Goal: Transaction & Acquisition: Purchase product/service

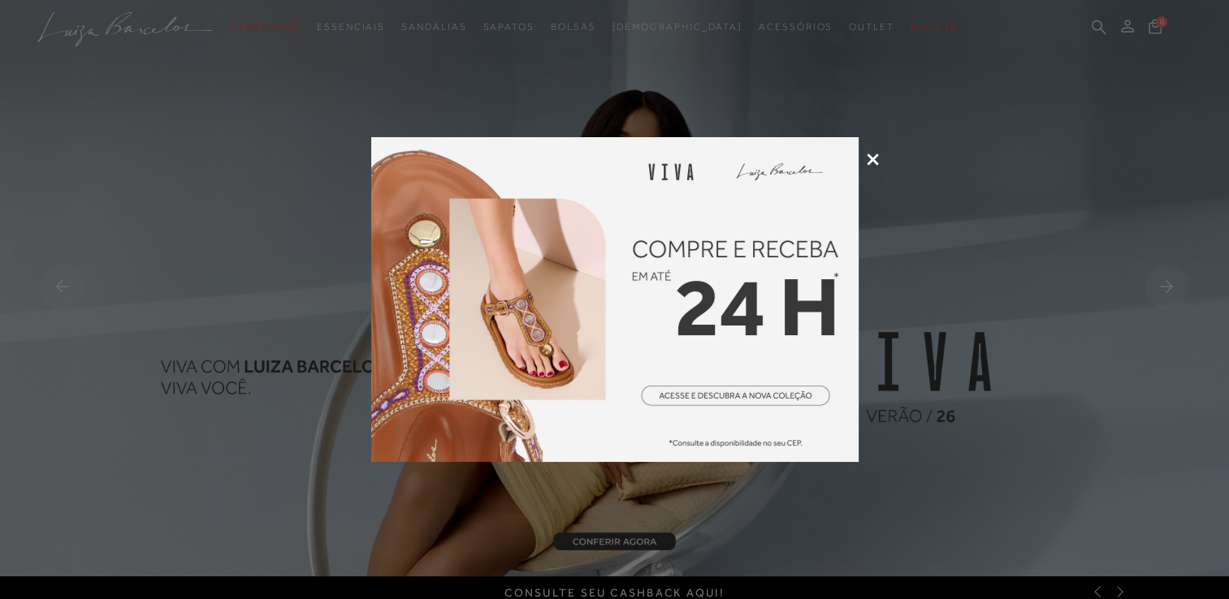
click at [872, 158] on icon at bounding box center [873, 160] width 12 height 12
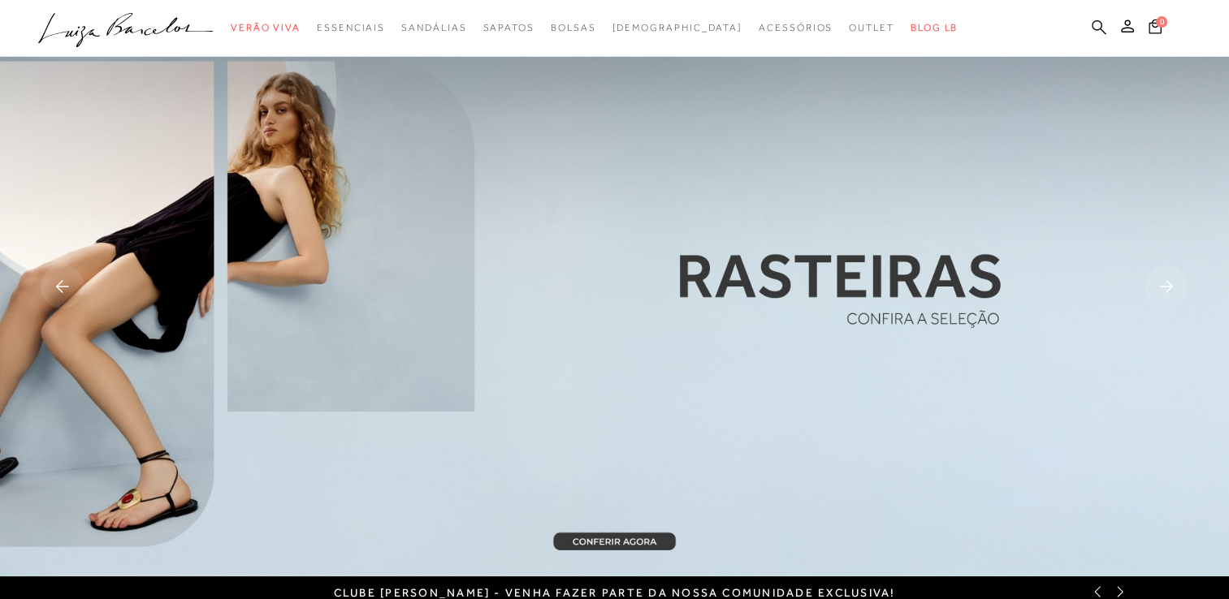
click at [1092, 24] on icon at bounding box center [1099, 26] width 15 height 15
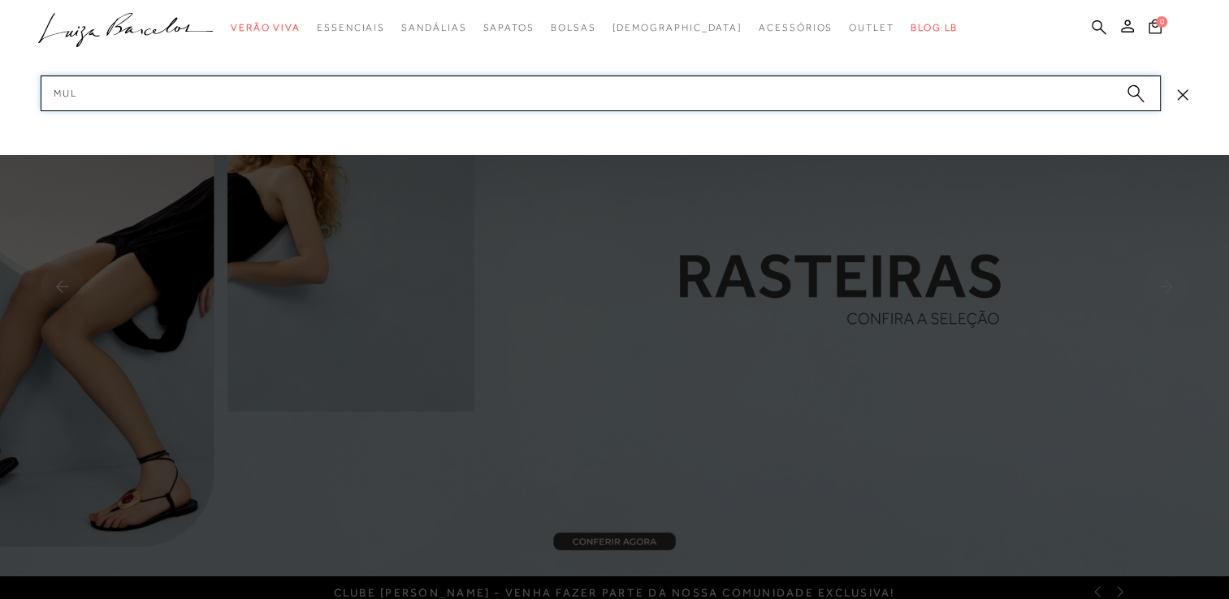
type input "mule"
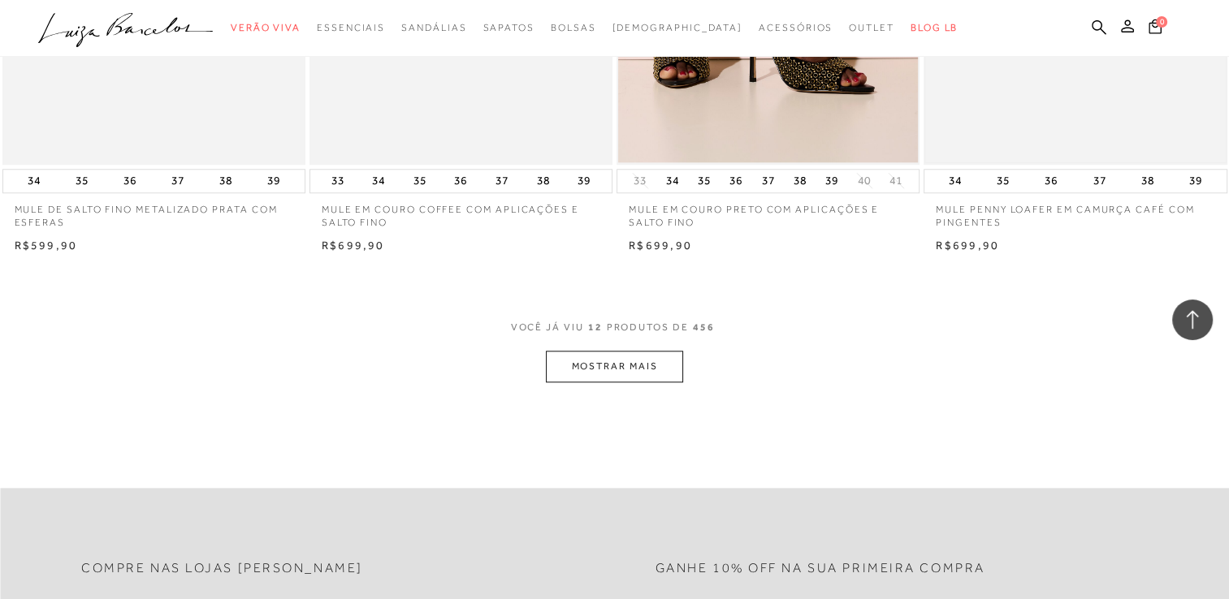
scroll to position [1624, 0]
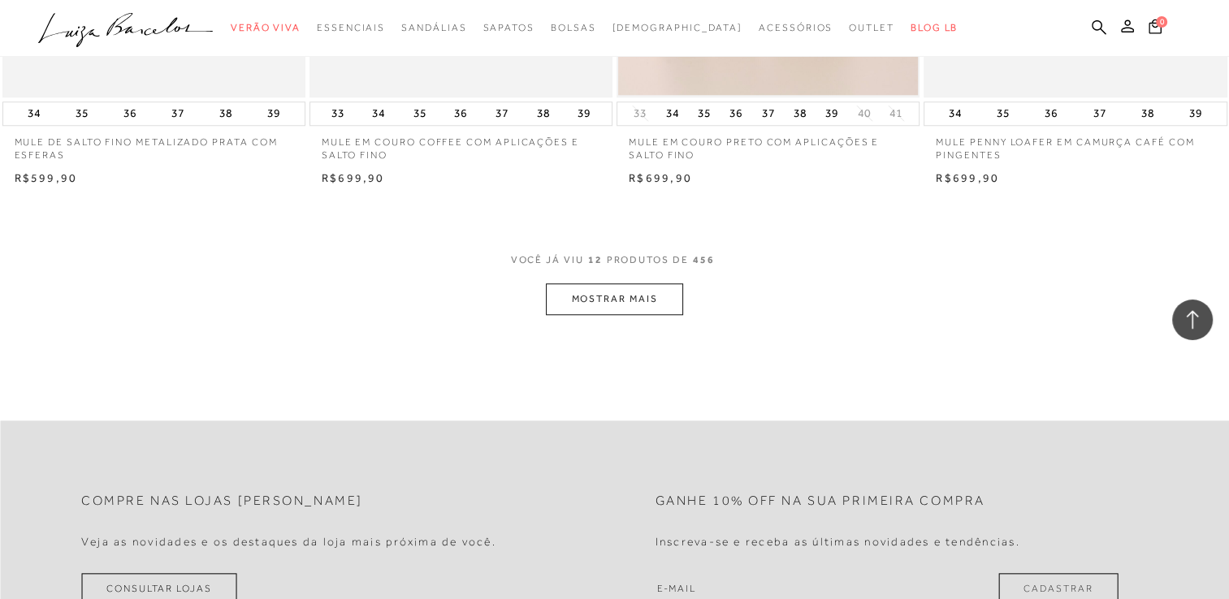
click at [647, 309] on button "MOSTRAR MAIS" at bounding box center [614, 299] width 136 height 32
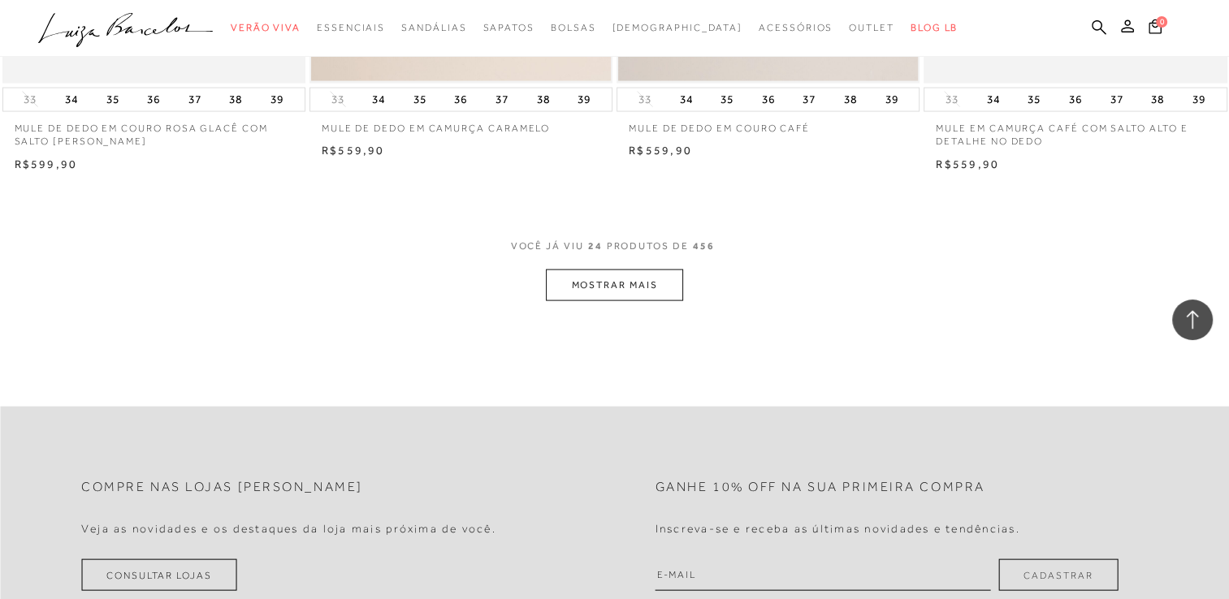
scroll to position [3330, 0]
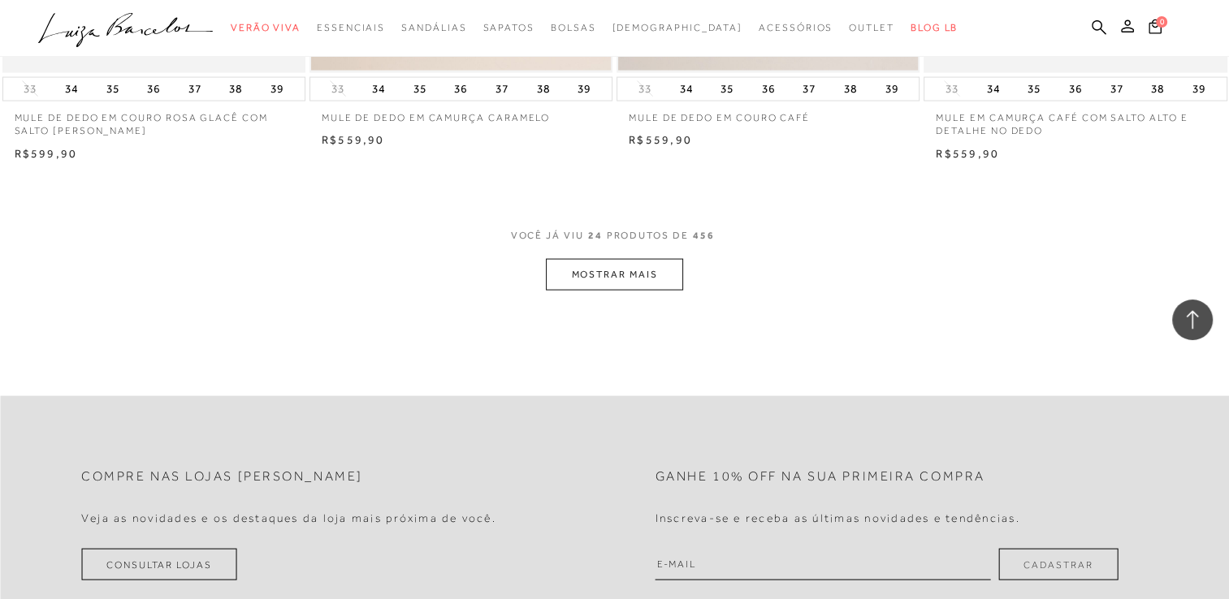
click at [617, 263] on button "MOSTRAR MAIS" at bounding box center [614, 275] width 136 height 32
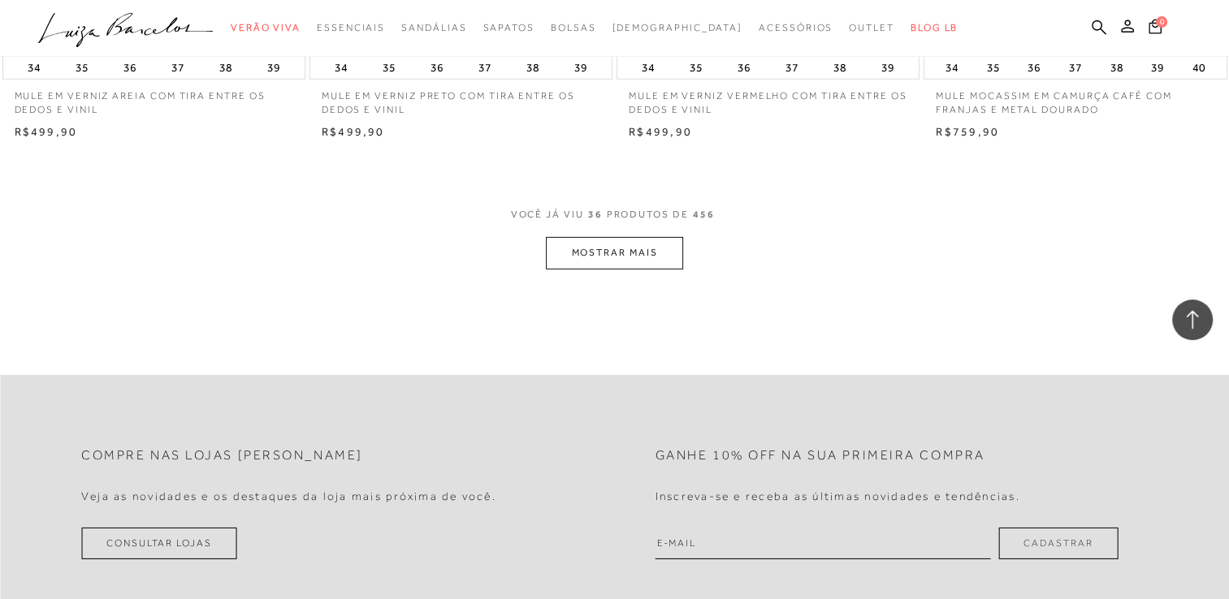
scroll to position [5036, 0]
click at [625, 243] on button "MOSTRAR MAIS" at bounding box center [614, 251] width 136 height 32
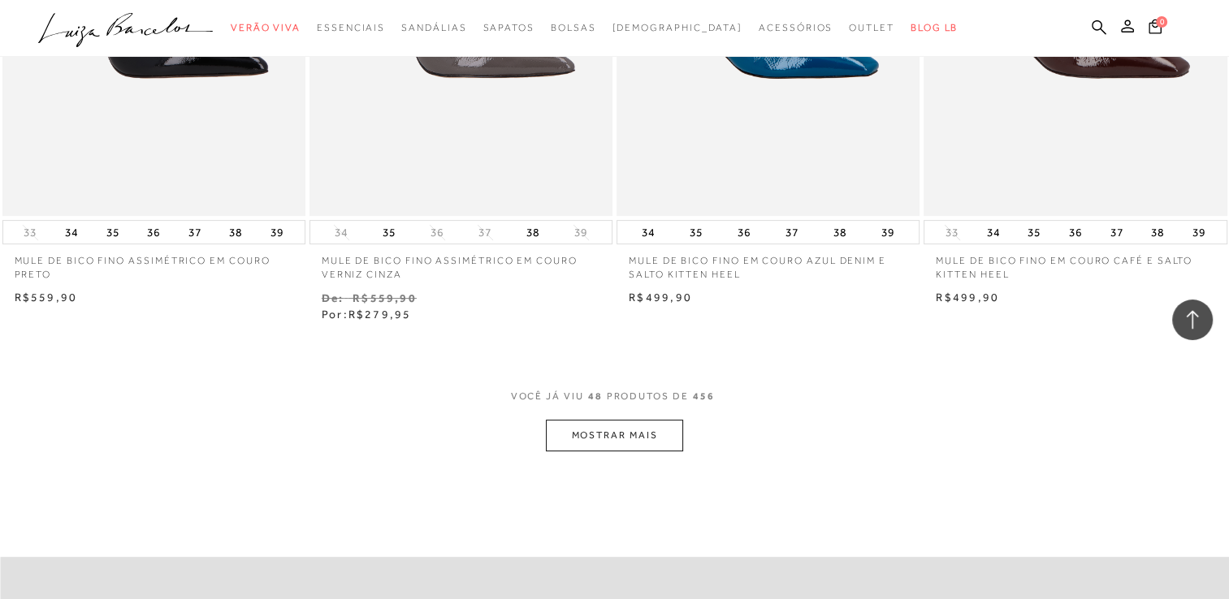
scroll to position [6579, 0]
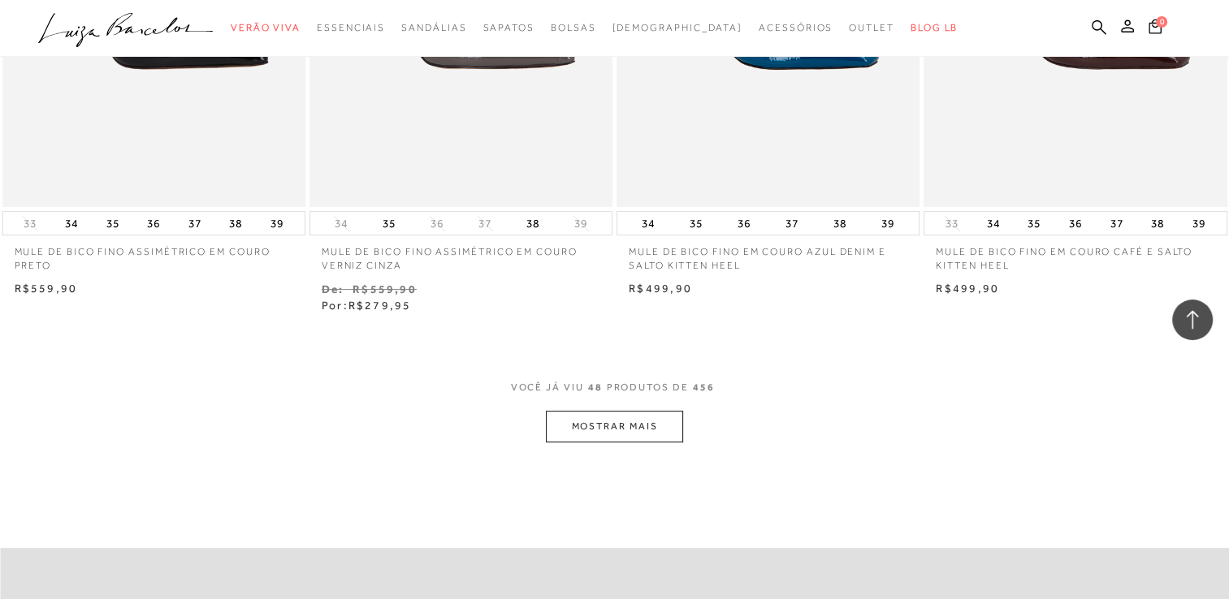
click at [655, 431] on button "MOSTRAR MAIS" at bounding box center [614, 427] width 136 height 32
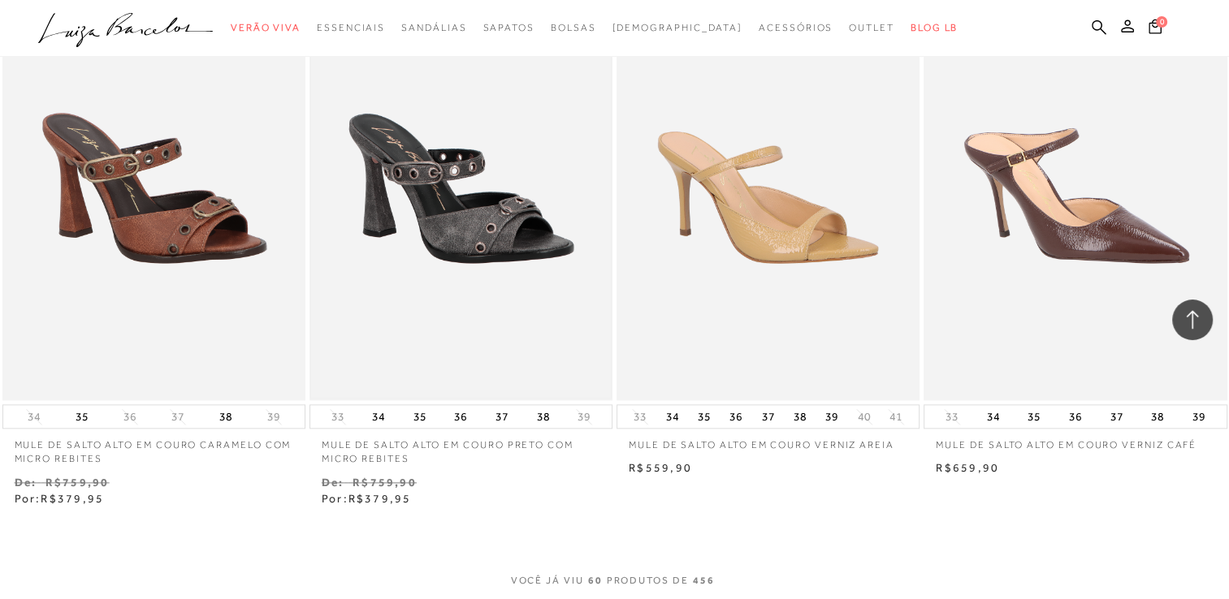
scroll to position [8122, 0]
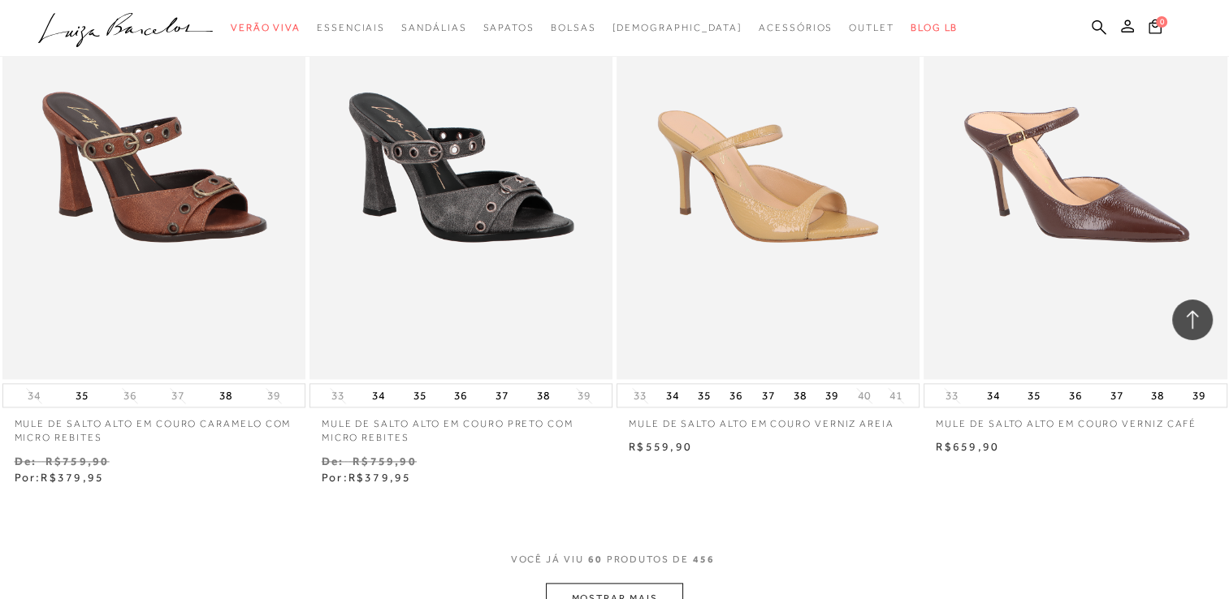
click at [474, 197] on img at bounding box center [461, 153] width 300 height 450
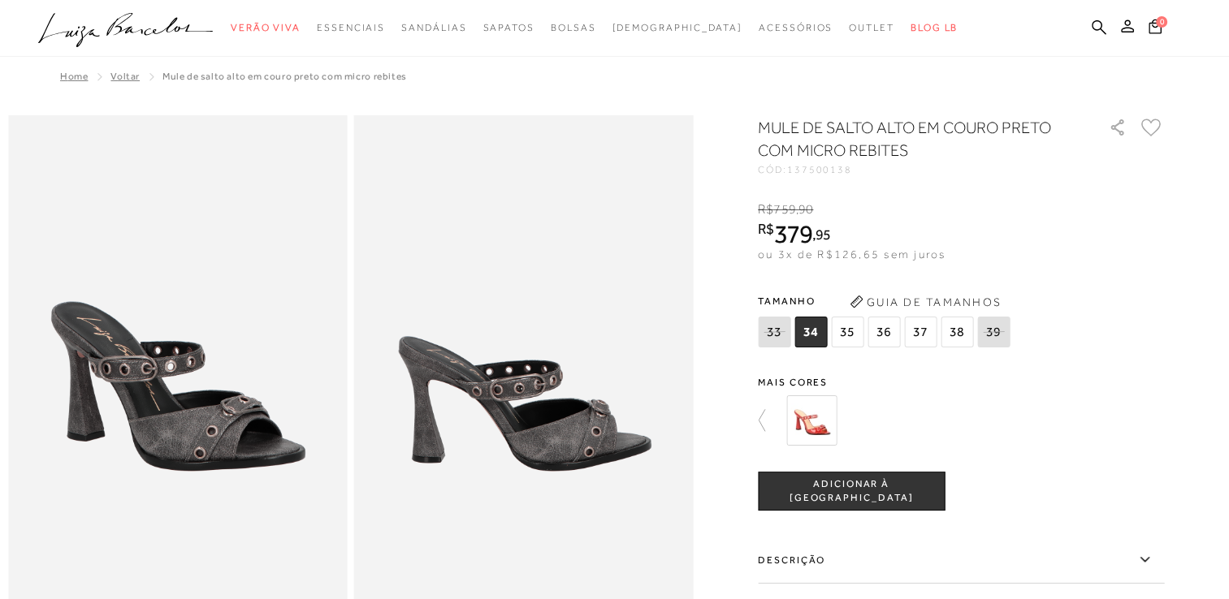
click at [814, 413] on img at bounding box center [811, 421] width 50 height 50
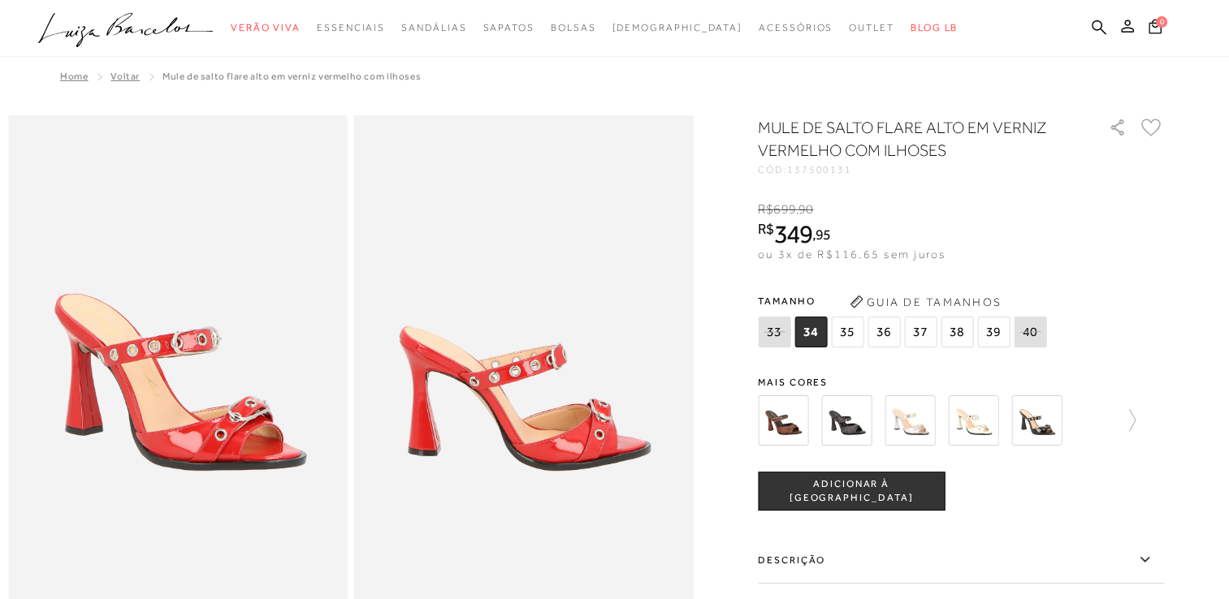
click at [1036, 426] on img at bounding box center [1036, 421] width 50 height 50
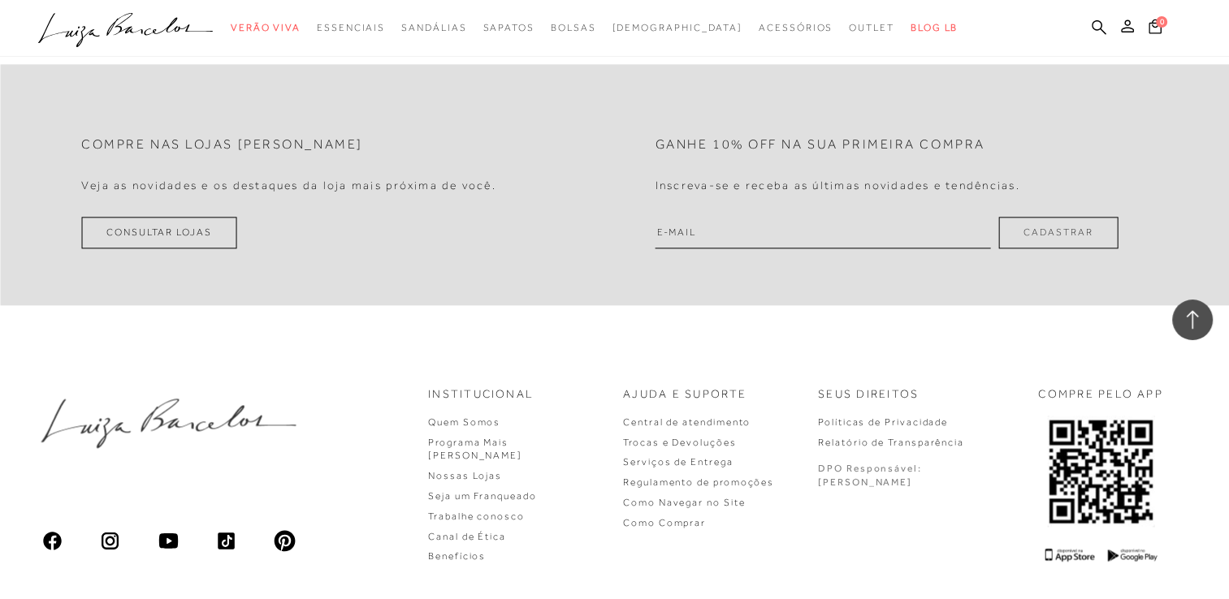
scroll to position [1643, 0]
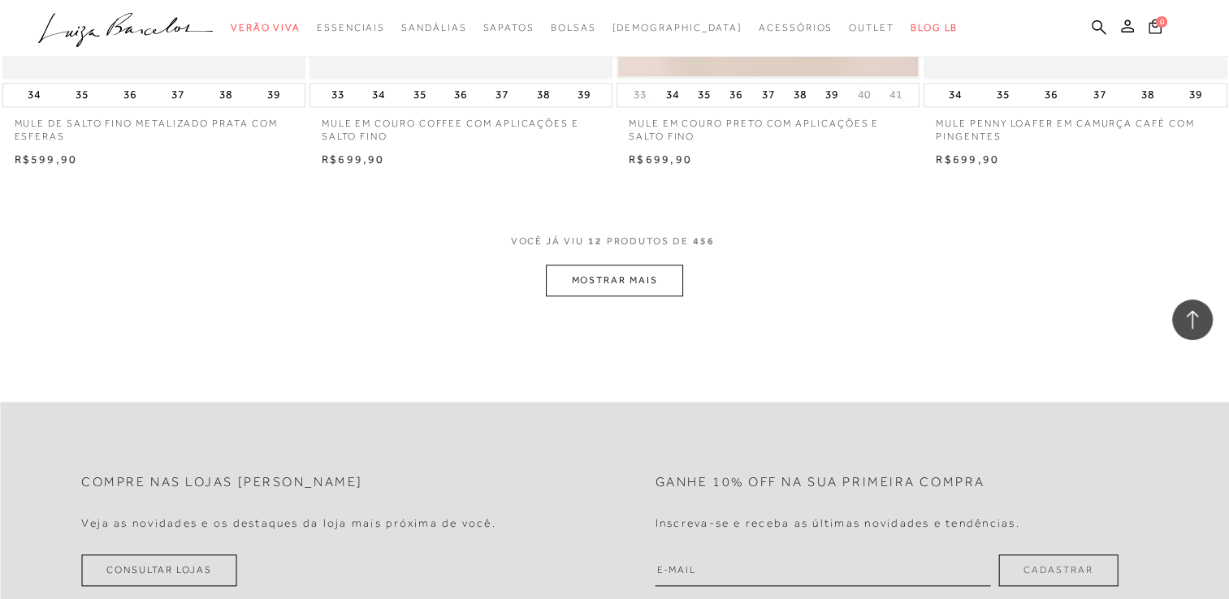
click at [615, 275] on button "MOSTRAR MAIS" at bounding box center [614, 281] width 136 height 32
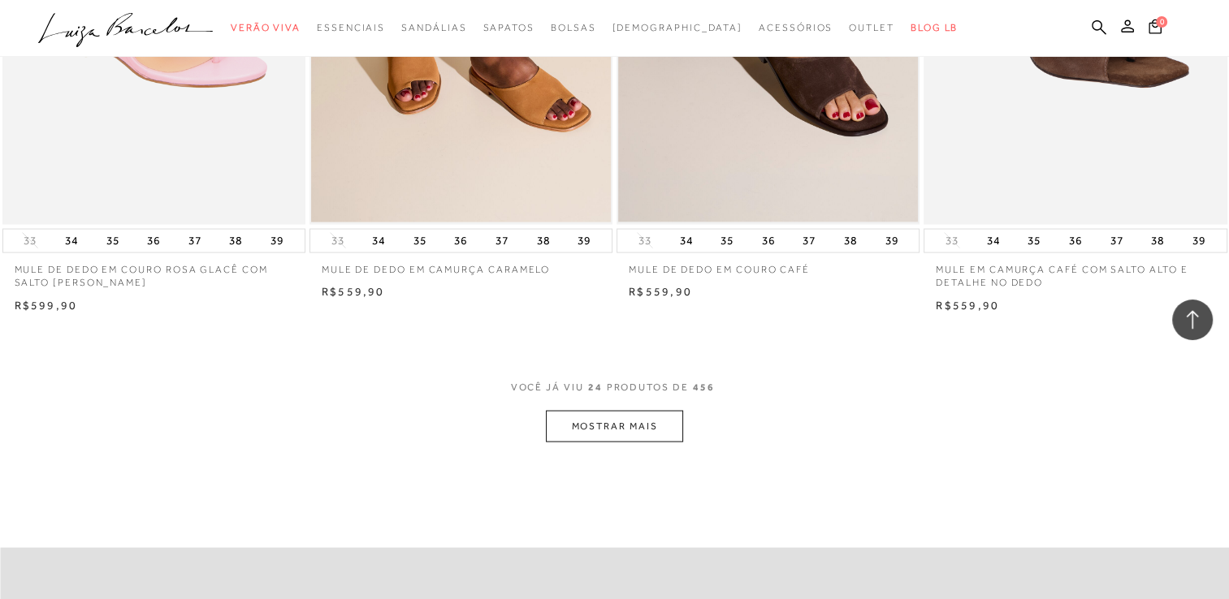
scroll to position [3186, 0]
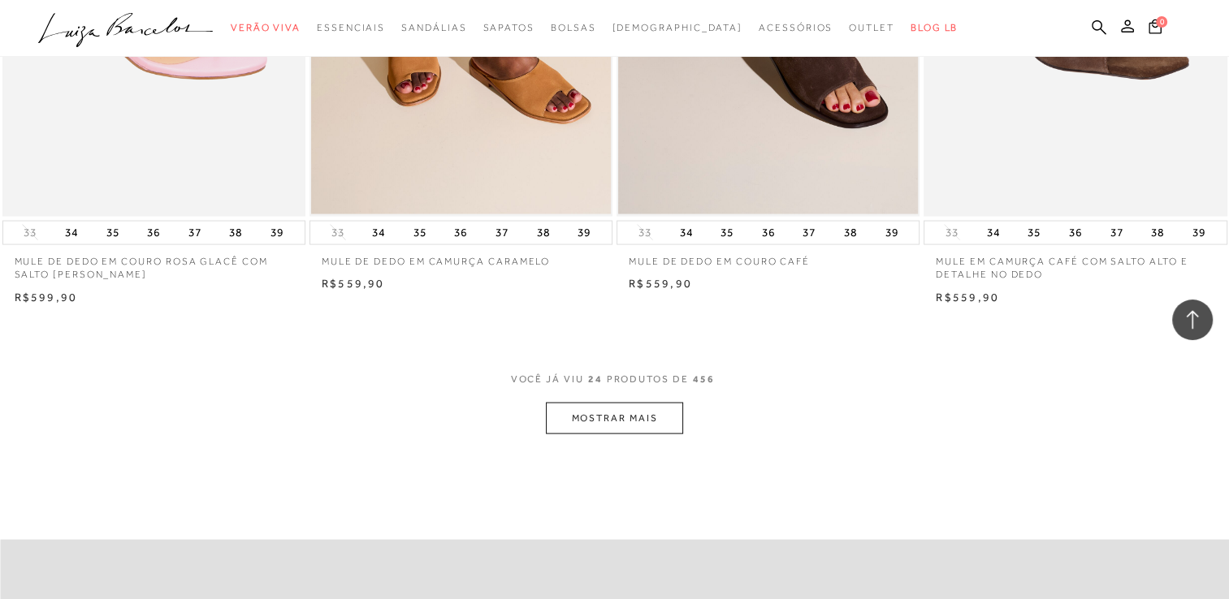
click at [620, 410] on button "MOSTRAR MAIS" at bounding box center [614, 419] width 136 height 32
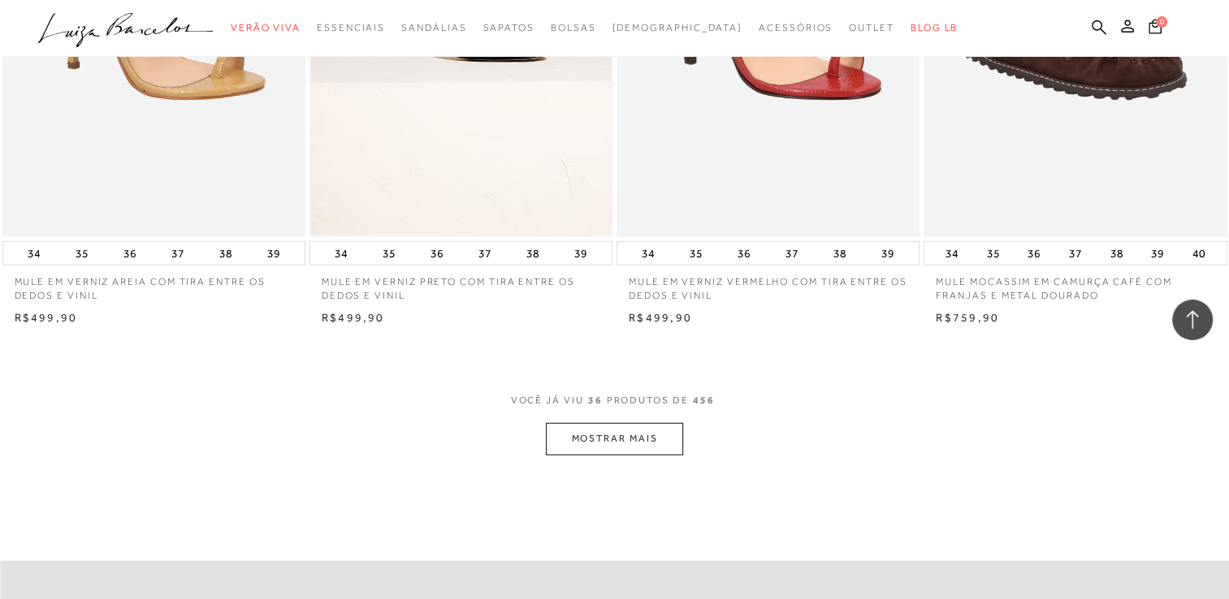
scroll to position [5054, 0]
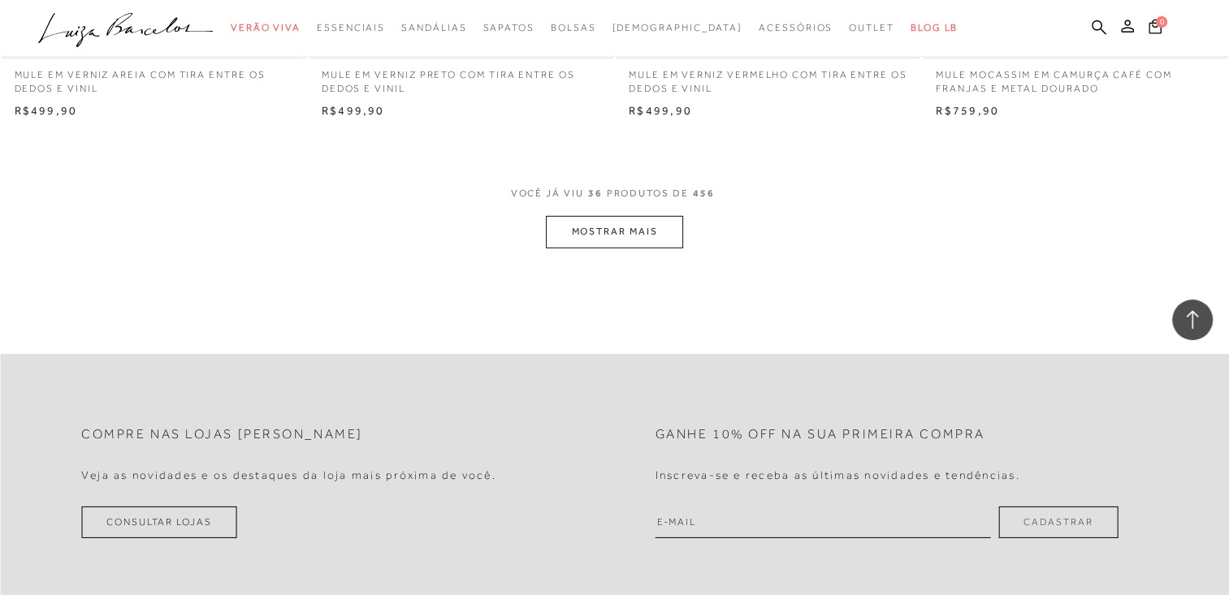
click at [630, 236] on button "MOSTRAR MAIS" at bounding box center [614, 232] width 136 height 32
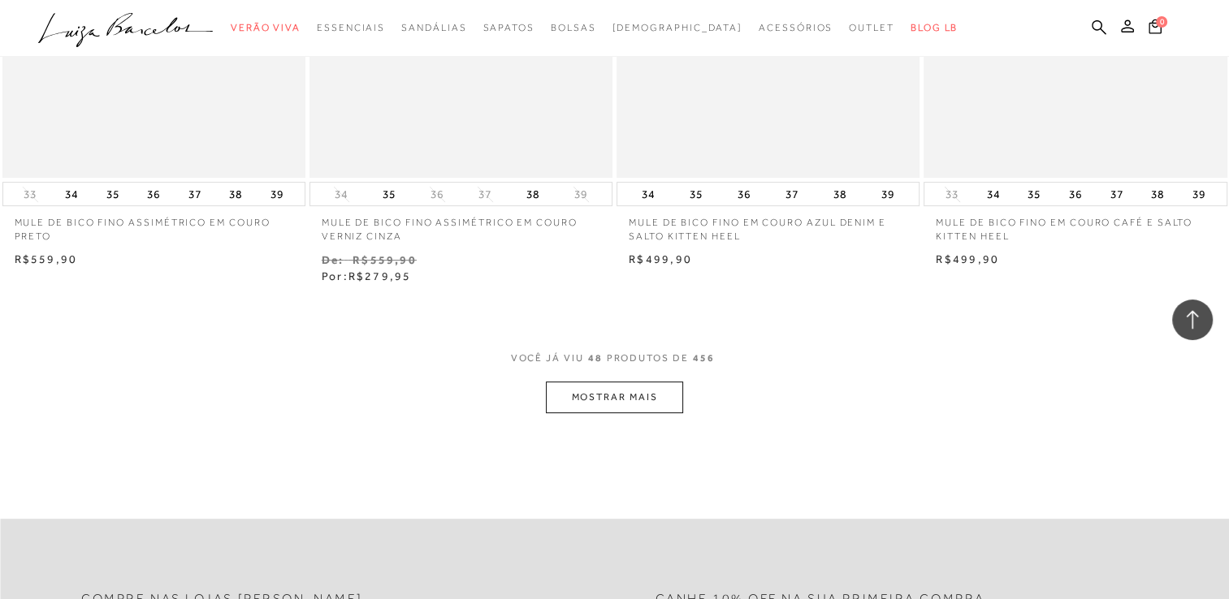
scroll to position [6679, 0]
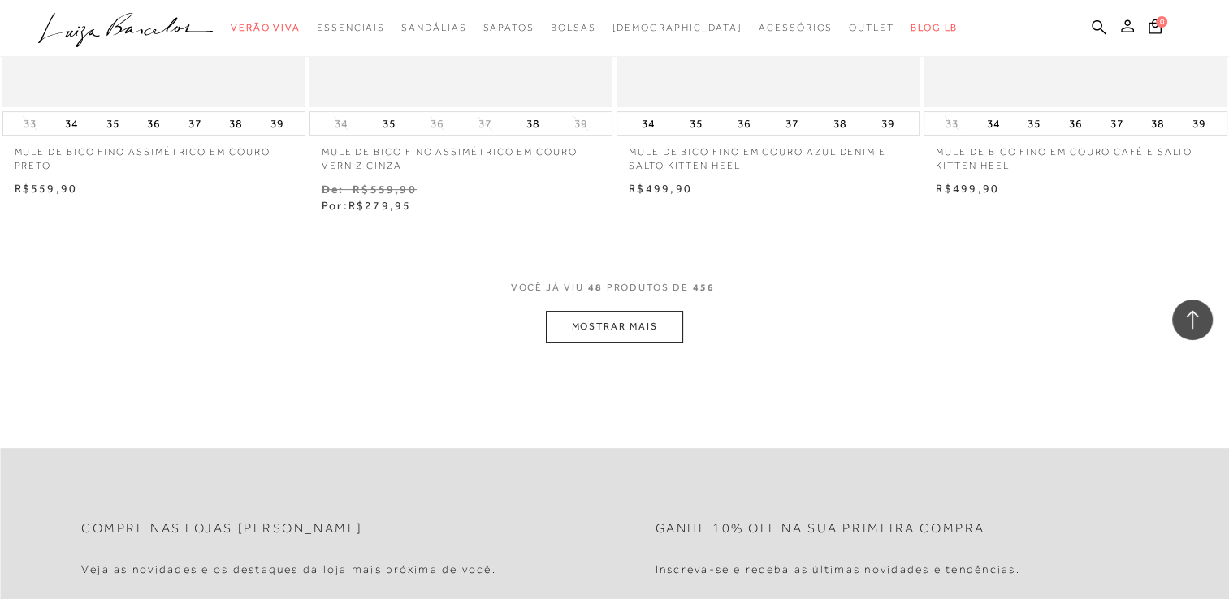
click at [609, 324] on button "MOSTRAR MAIS" at bounding box center [614, 327] width 136 height 32
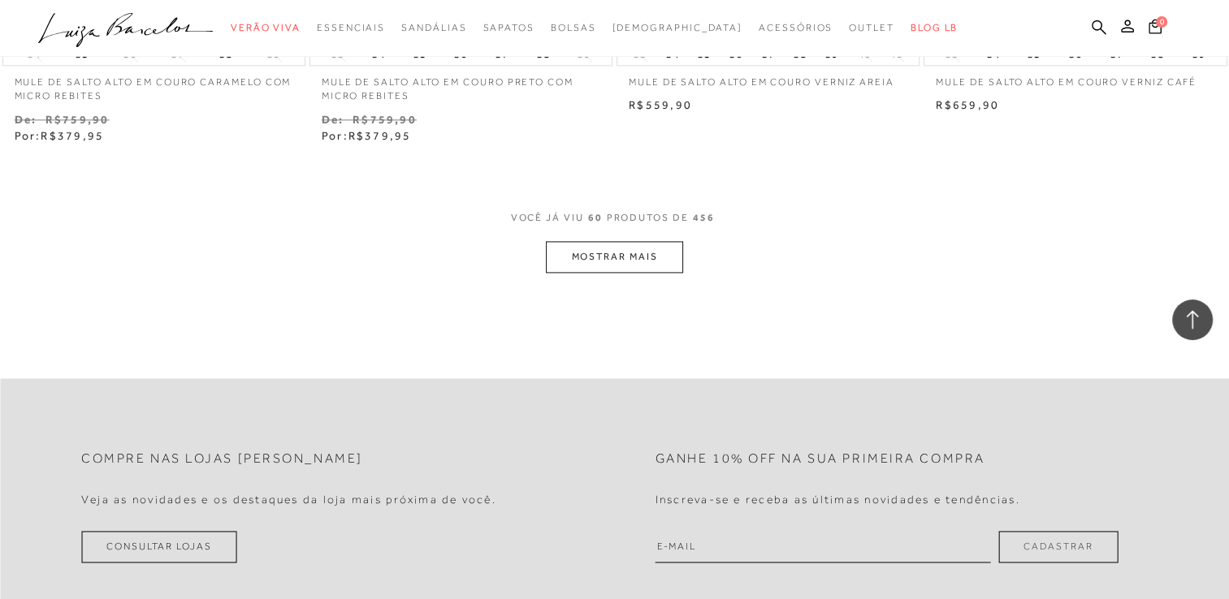
scroll to position [8466, 0]
click at [617, 258] on button "MOSTRAR MAIS" at bounding box center [614, 256] width 136 height 32
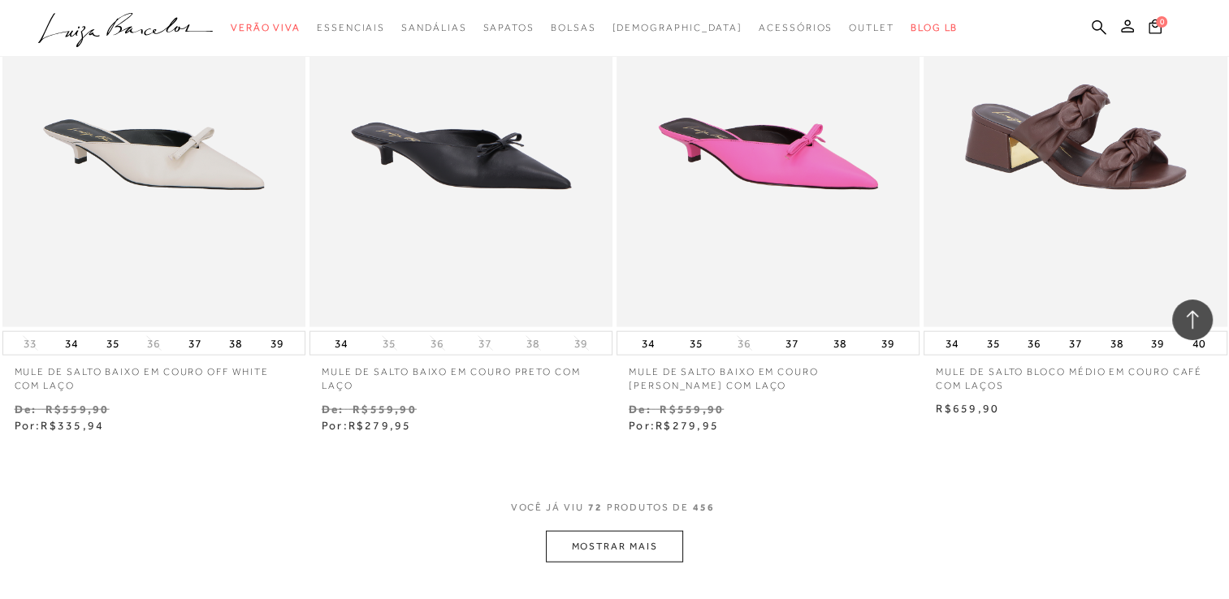
scroll to position [10171, 0]
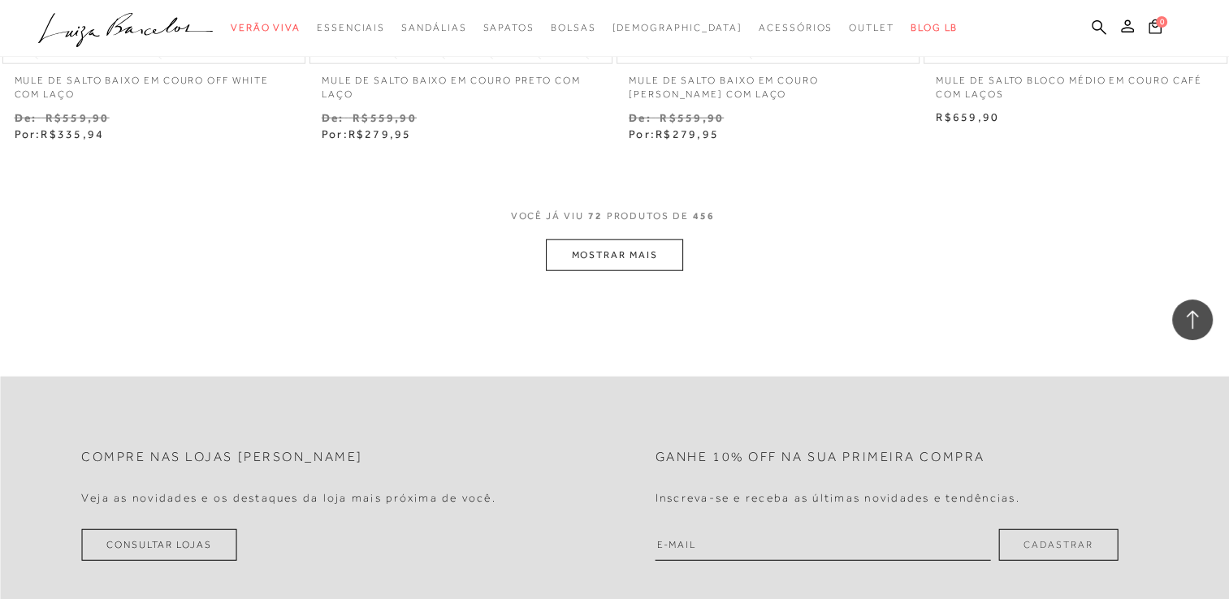
click at [664, 261] on button "MOSTRAR MAIS" at bounding box center [614, 256] width 136 height 32
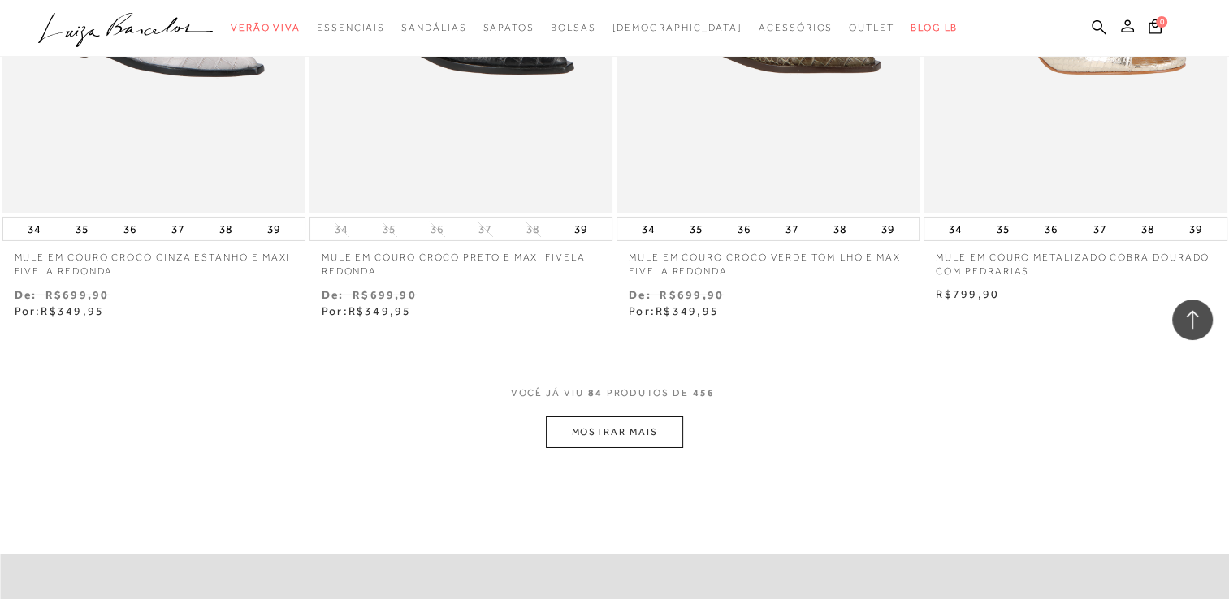
scroll to position [11715, 0]
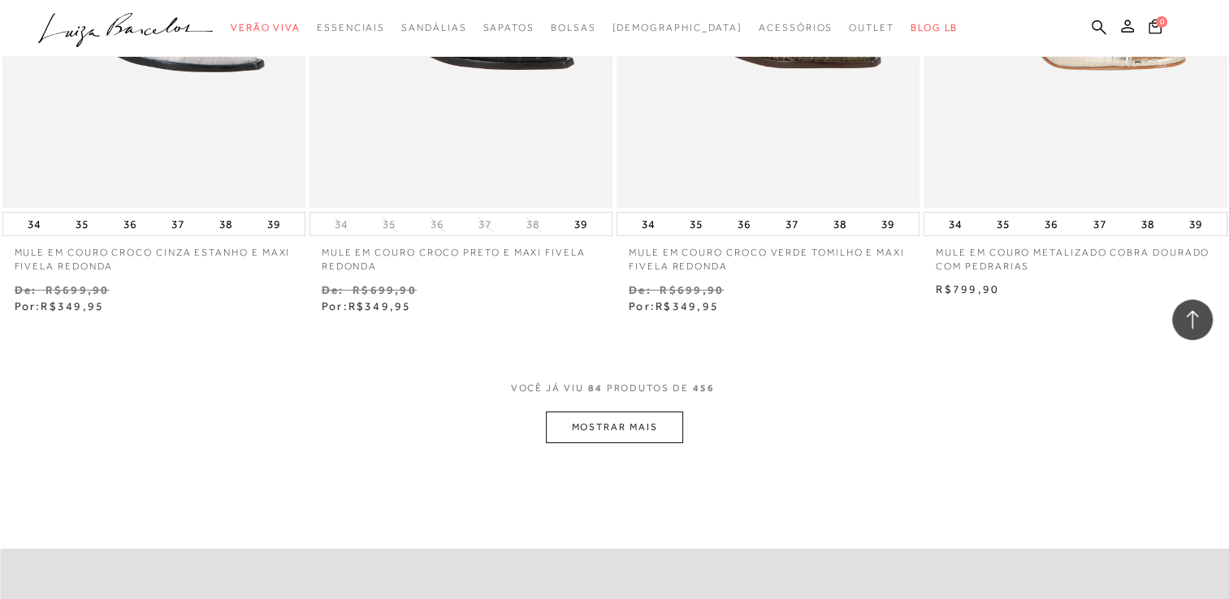
click at [621, 439] on button "MOSTRAR MAIS" at bounding box center [614, 428] width 136 height 32
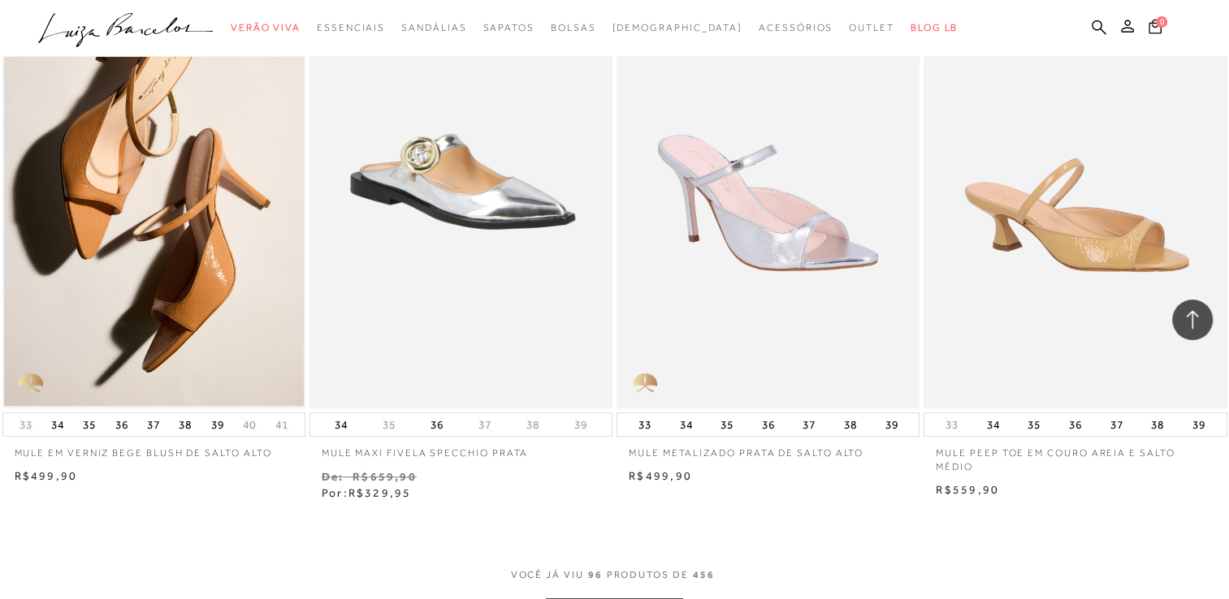
scroll to position [13420, 0]
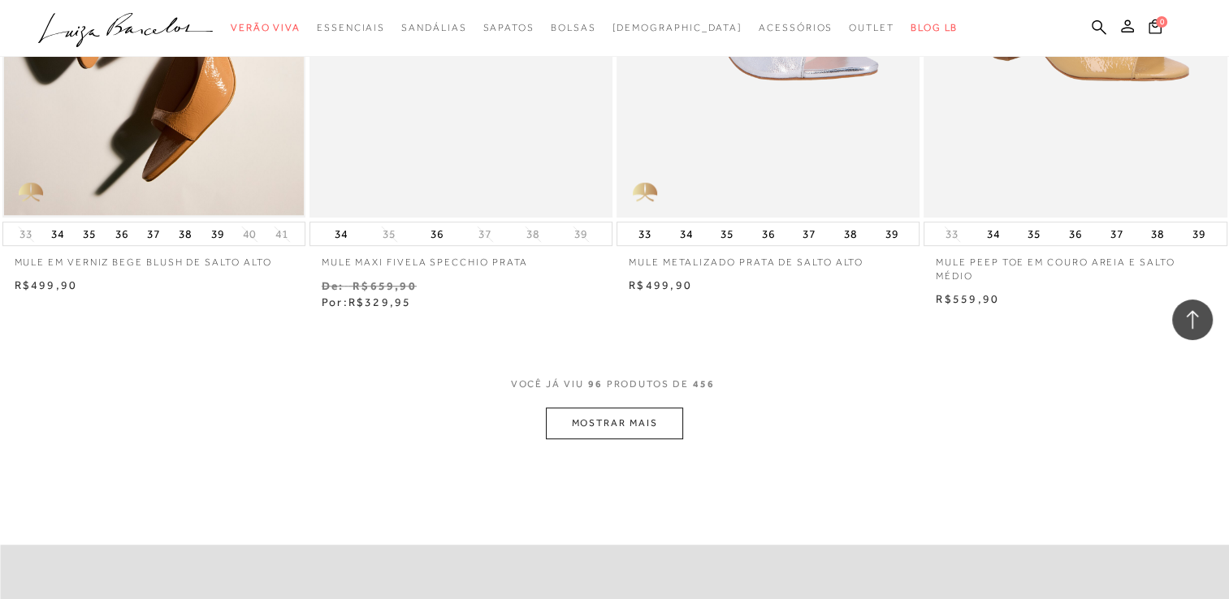
click at [644, 418] on button "MOSTRAR MAIS" at bounding box center [614, 424] width 136 height 32
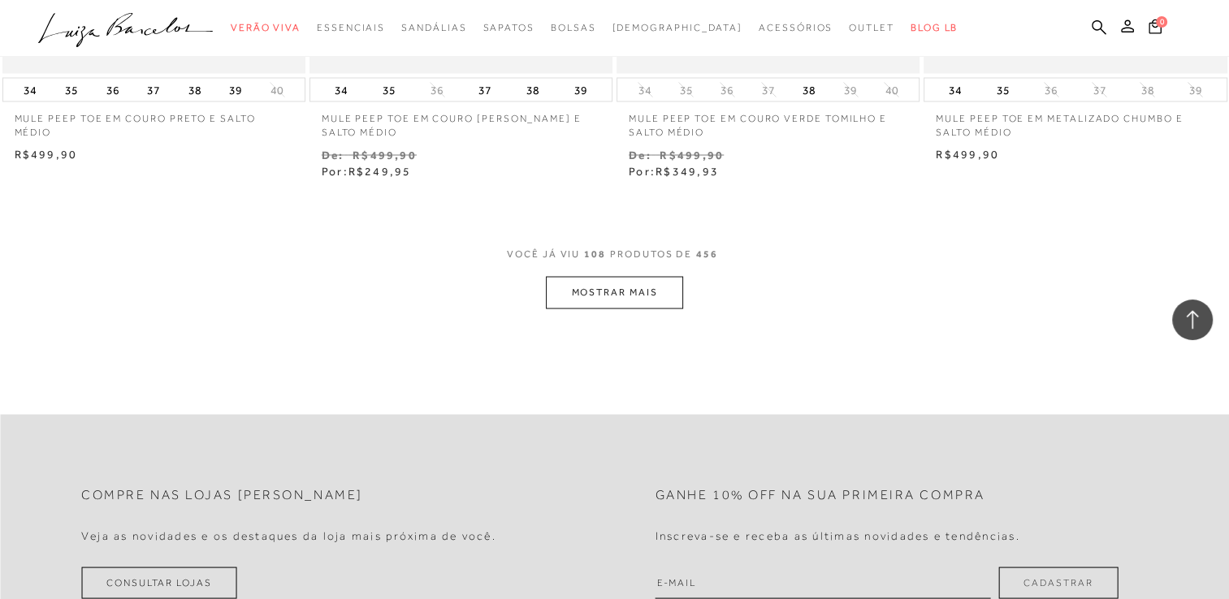
scroll to position [15288, 0]
click at [641, 291] on button "MOSTRAR MAIS" at bounding box center [614, 288] width 136 height 32
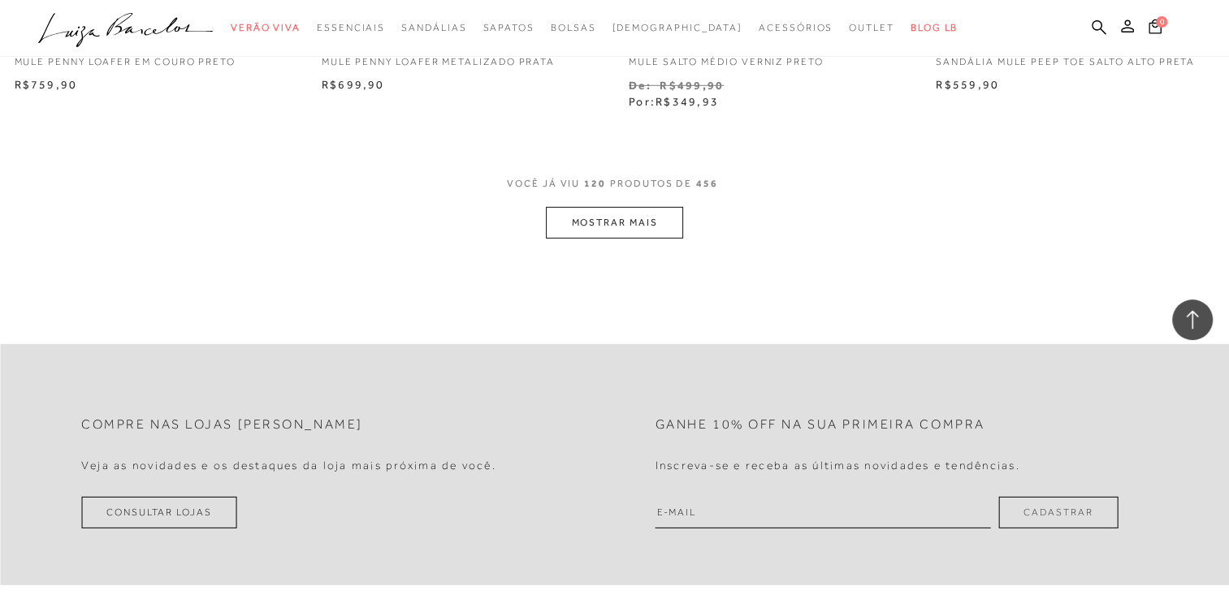
scroll to position [17075, 0]
click at [662, 228] on button "MOSTRAR MAIS" at bounding box center [614, 221] width 136 height 32
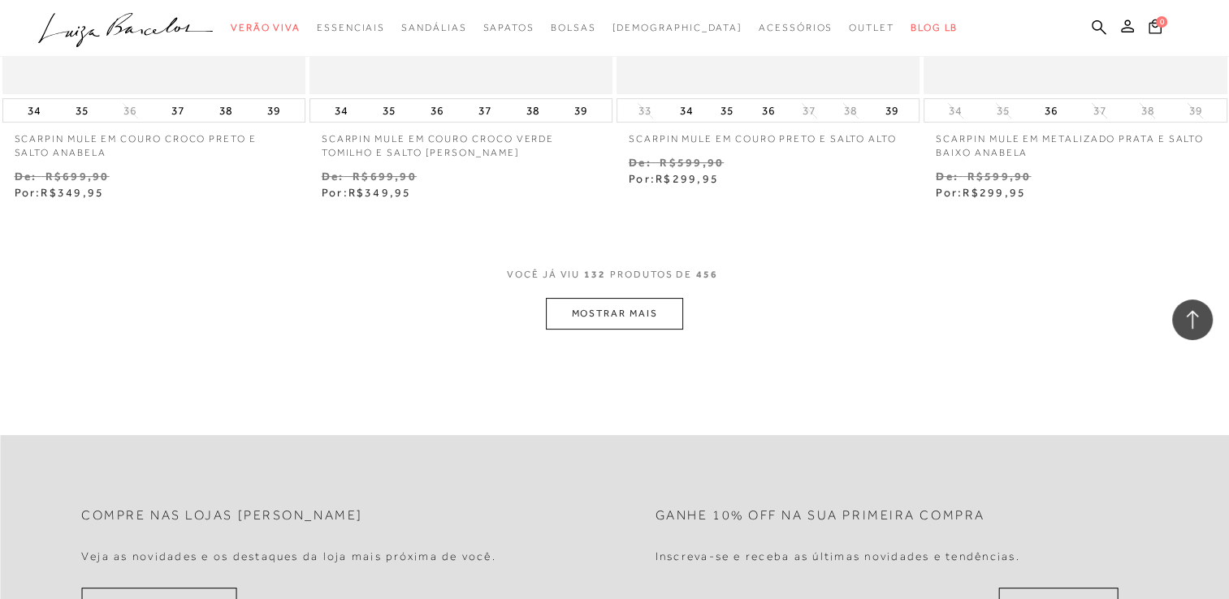
scroll to position [18781, 0]
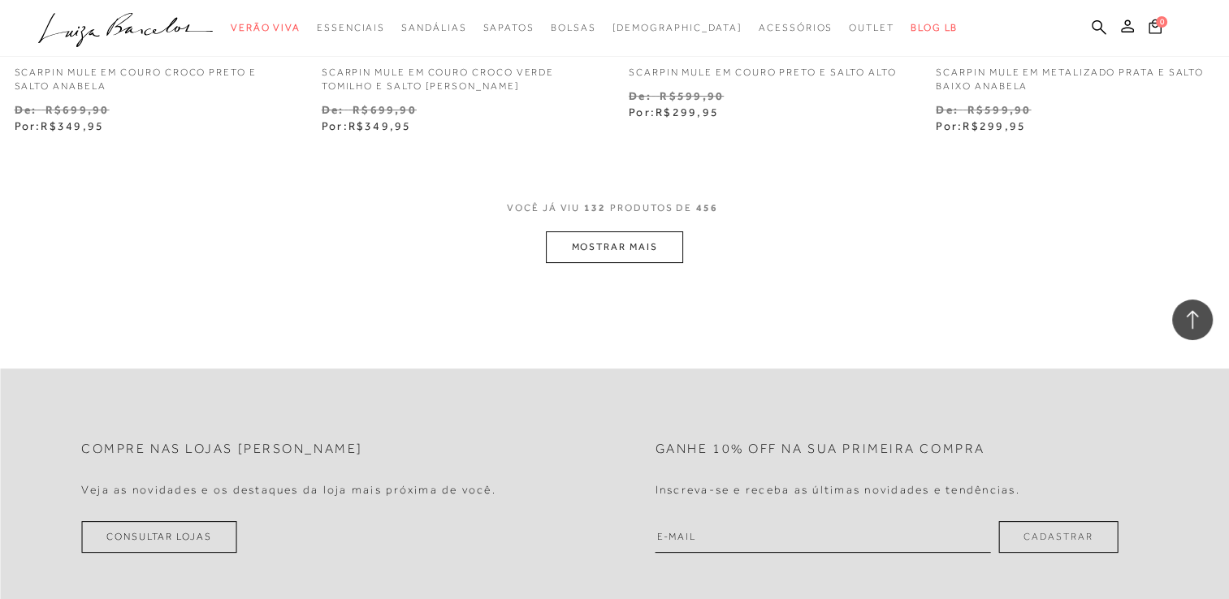
click at [619, 247] on button "MOSTRAR MAIS" at bounding box center [614, 247] width 136 height 32
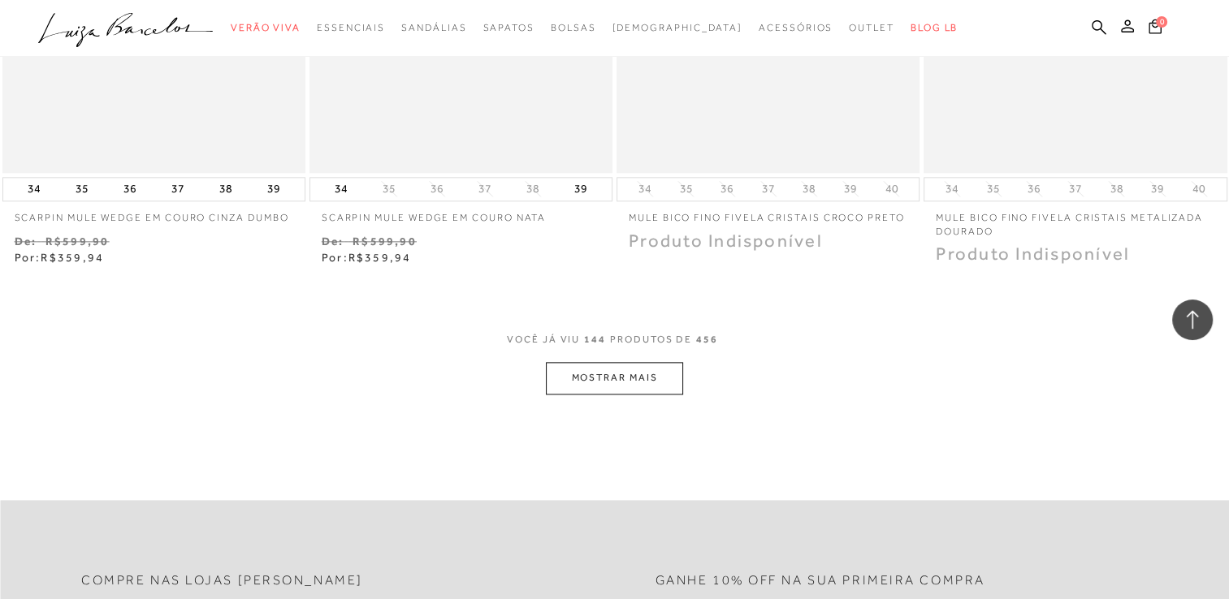
scroll to position [20487, 0]
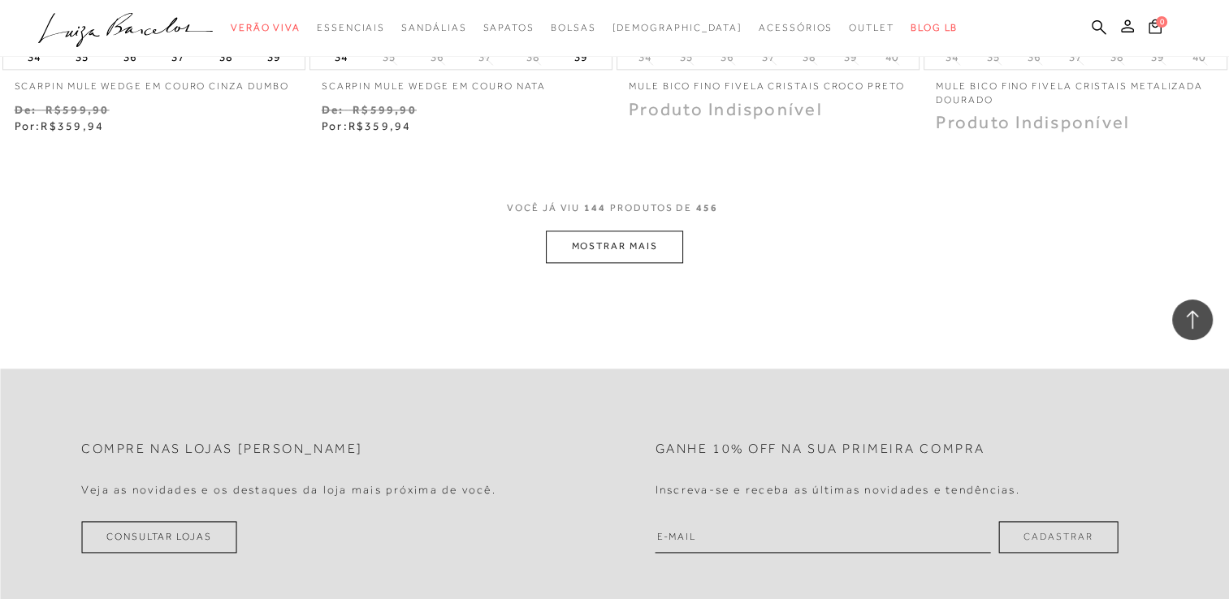
click at [616, 249] on button "MOSTRAR MAIS" at bounding box center [614, 247] width 136 height 32
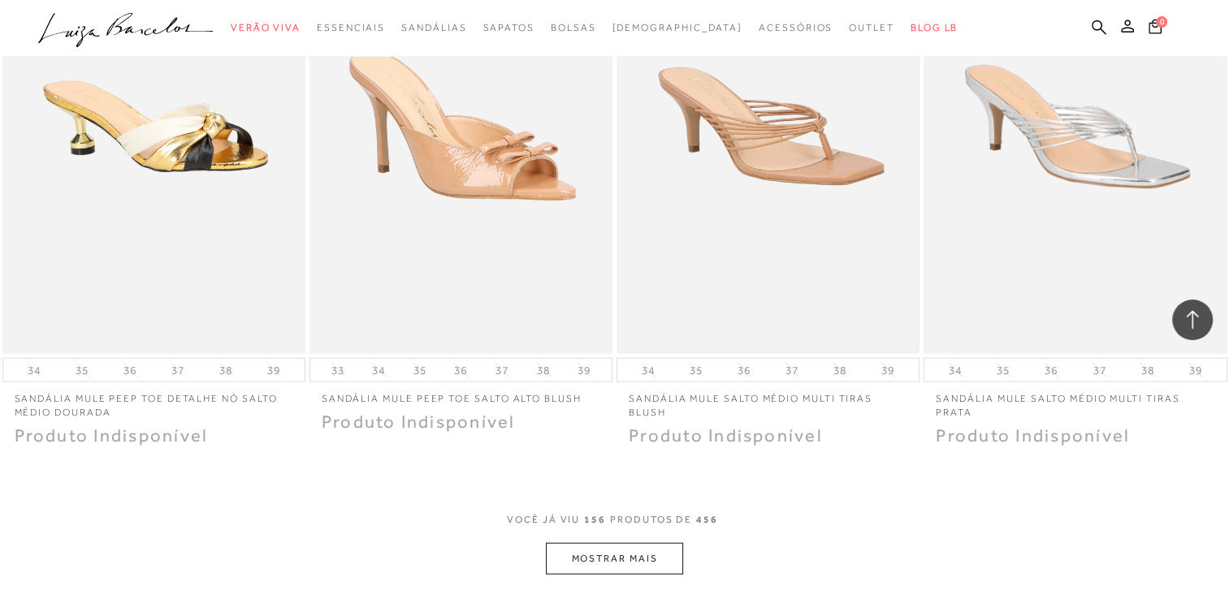
scroll to position [21867, 0]
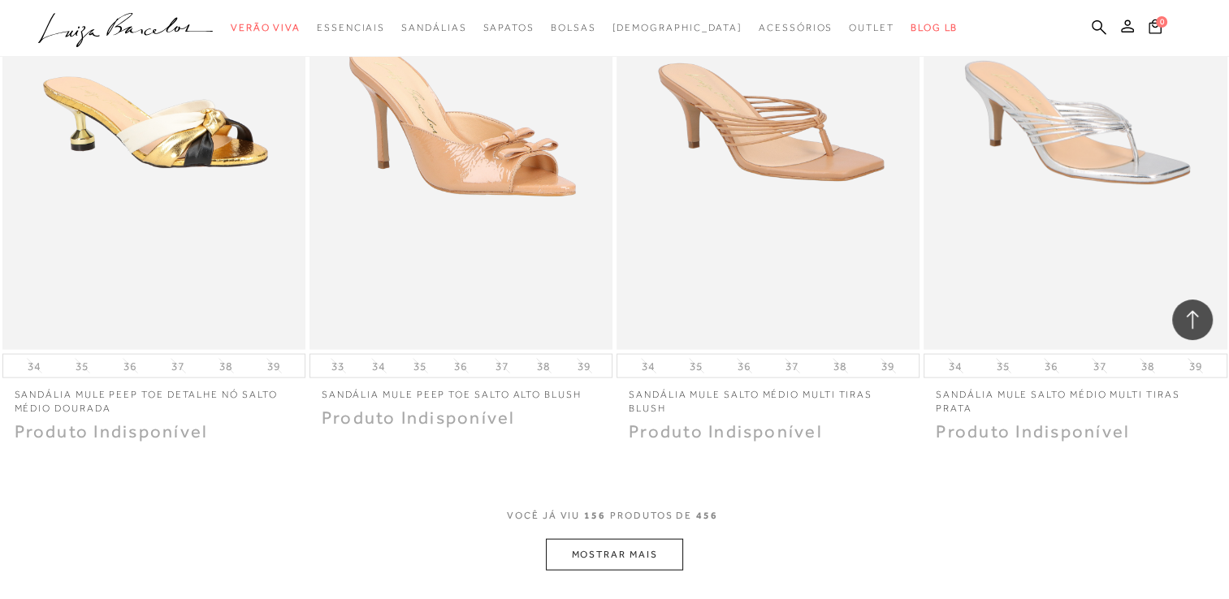
click at [656, 551] on button "MOSTRAR MAIS" at bounding box center [614, 555] width 136 height 32
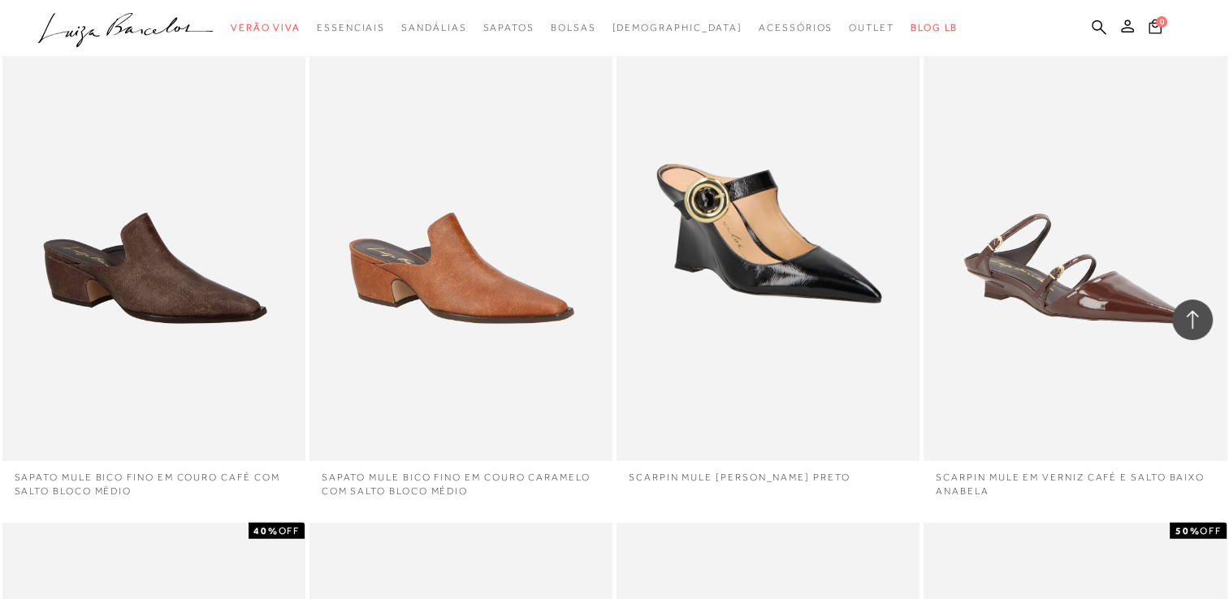
scroll to position [22517, 0]
